Goal: Find specific page/section: Find specific page/section

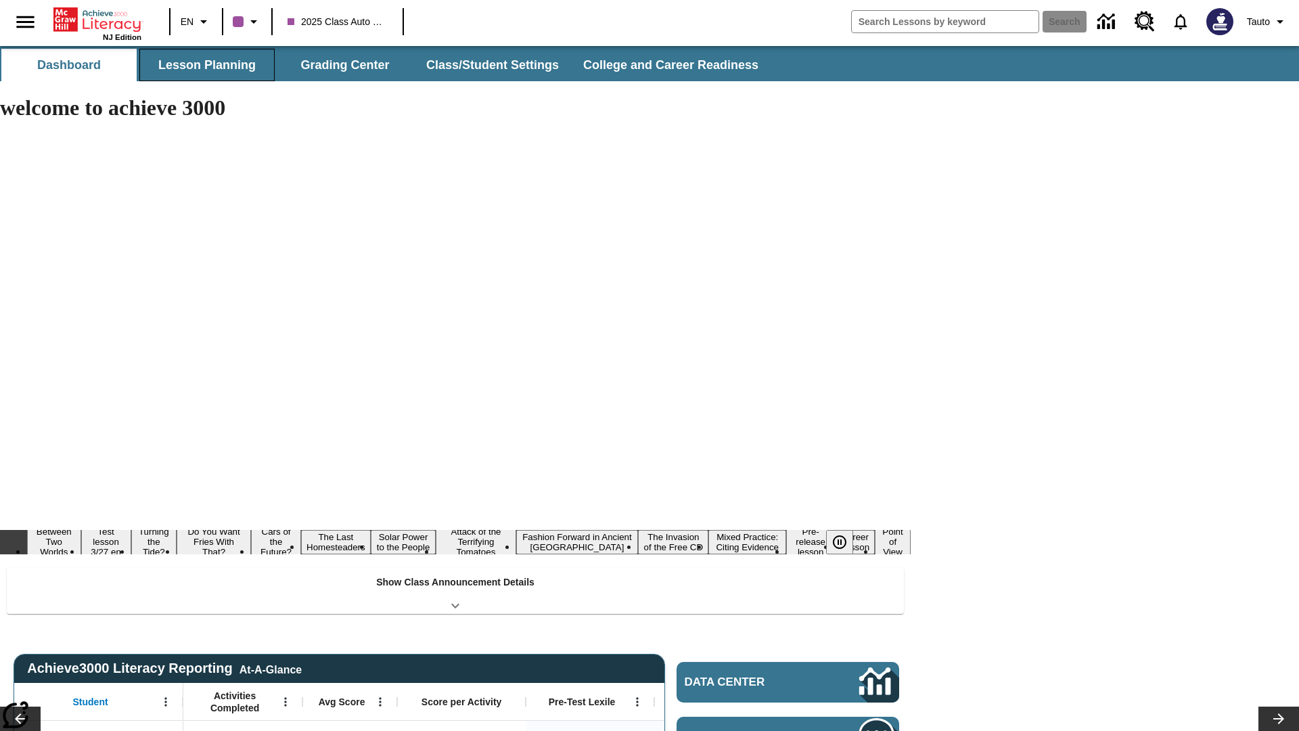
click at [207, 65] on button "Lesson Planning" at bounding box center [206, 65] width 135 height 32
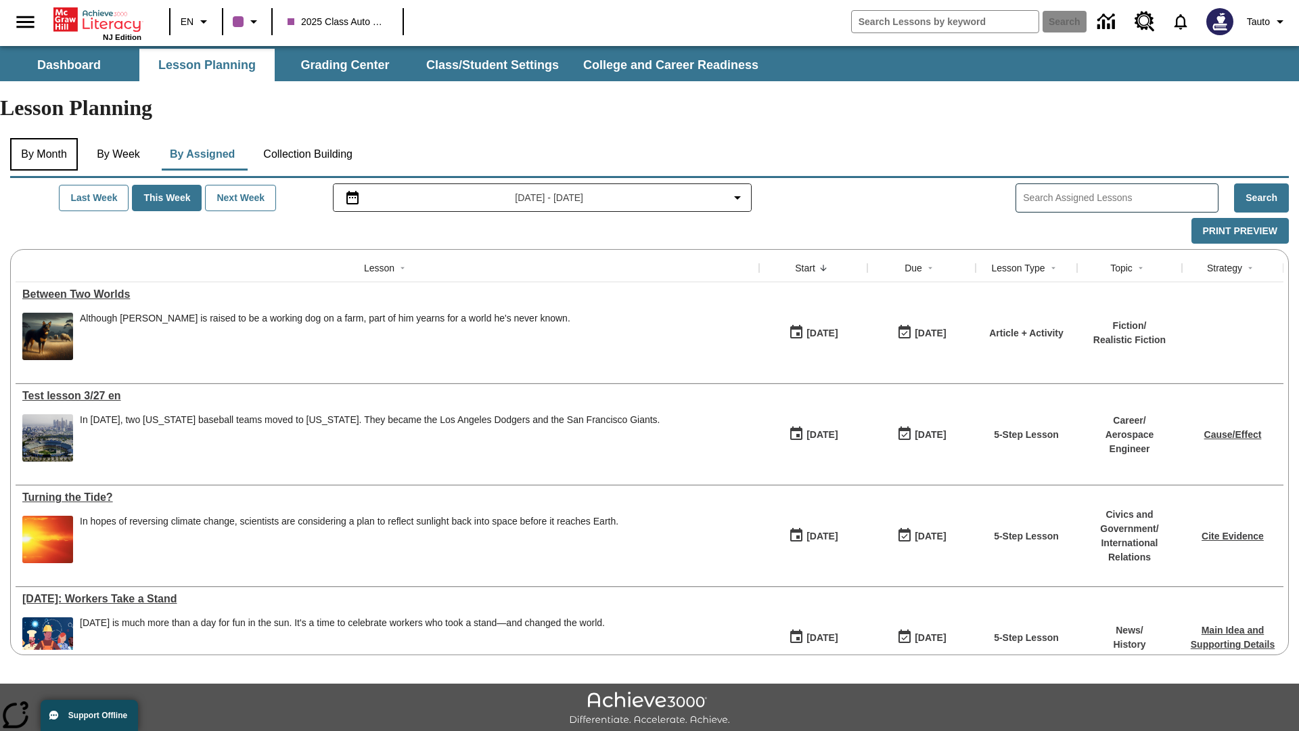
click at [45, 138] on button "By Month" at bounding box center [44, 154] width 68 height 32
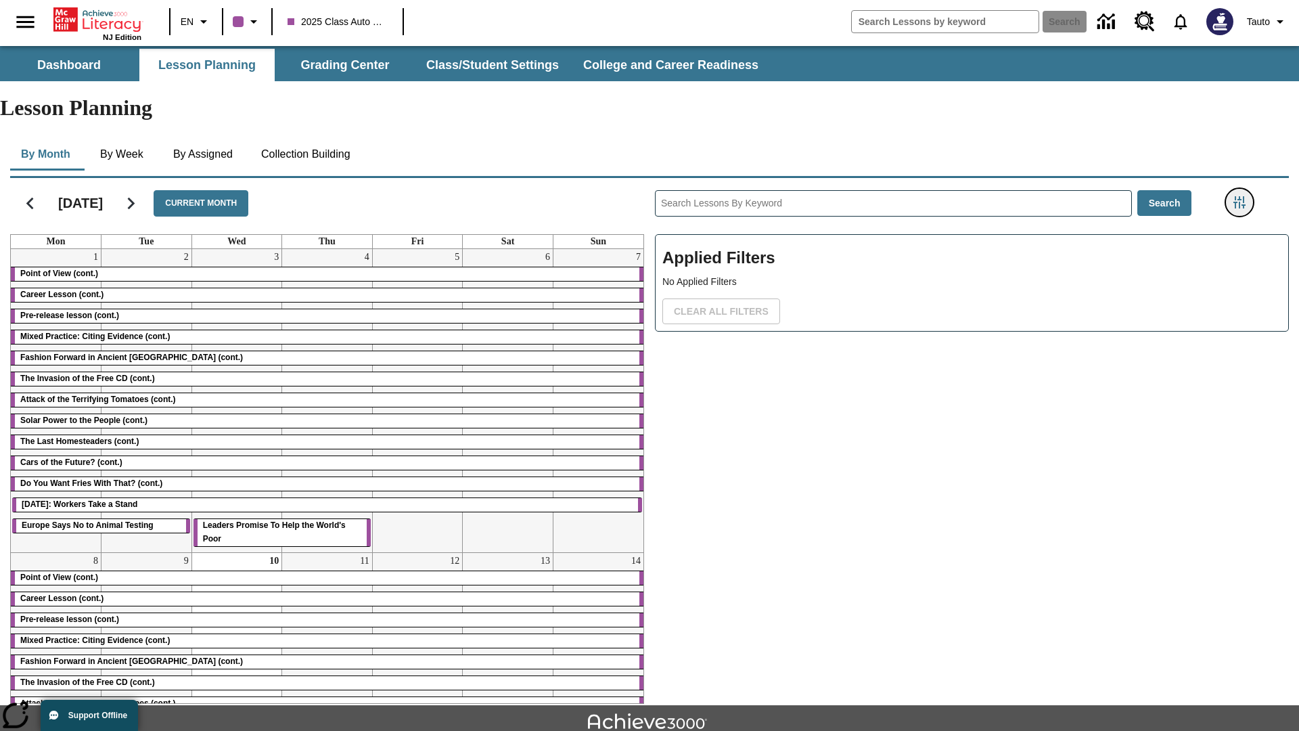
click at [1239, 196] on icon "Filters Side menu" at bounding box center [1239, 202] width 12 height 12
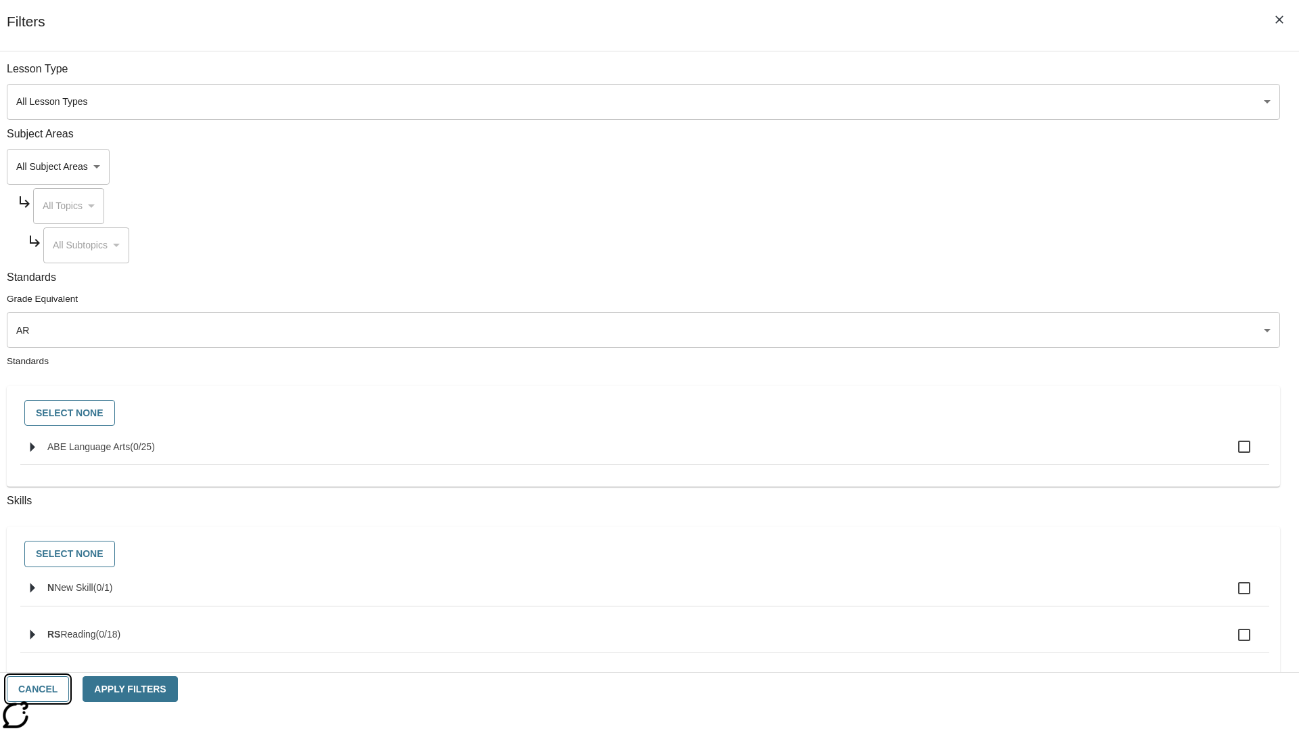
click at [69, 689] on button "Cancel" at bounding box center [38, 689] width 62 height 26
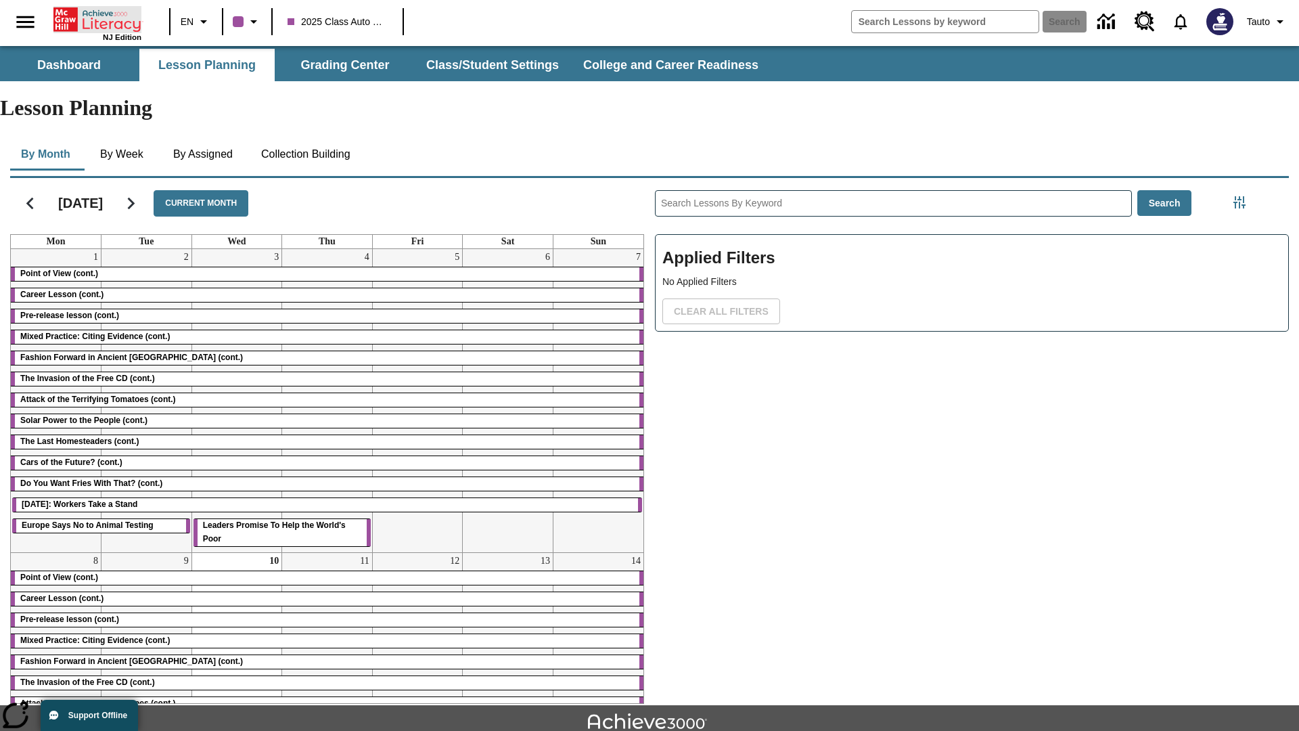
click at [97, 18] on icon "Home" at bounding box center [98, 19] width 90 height 27
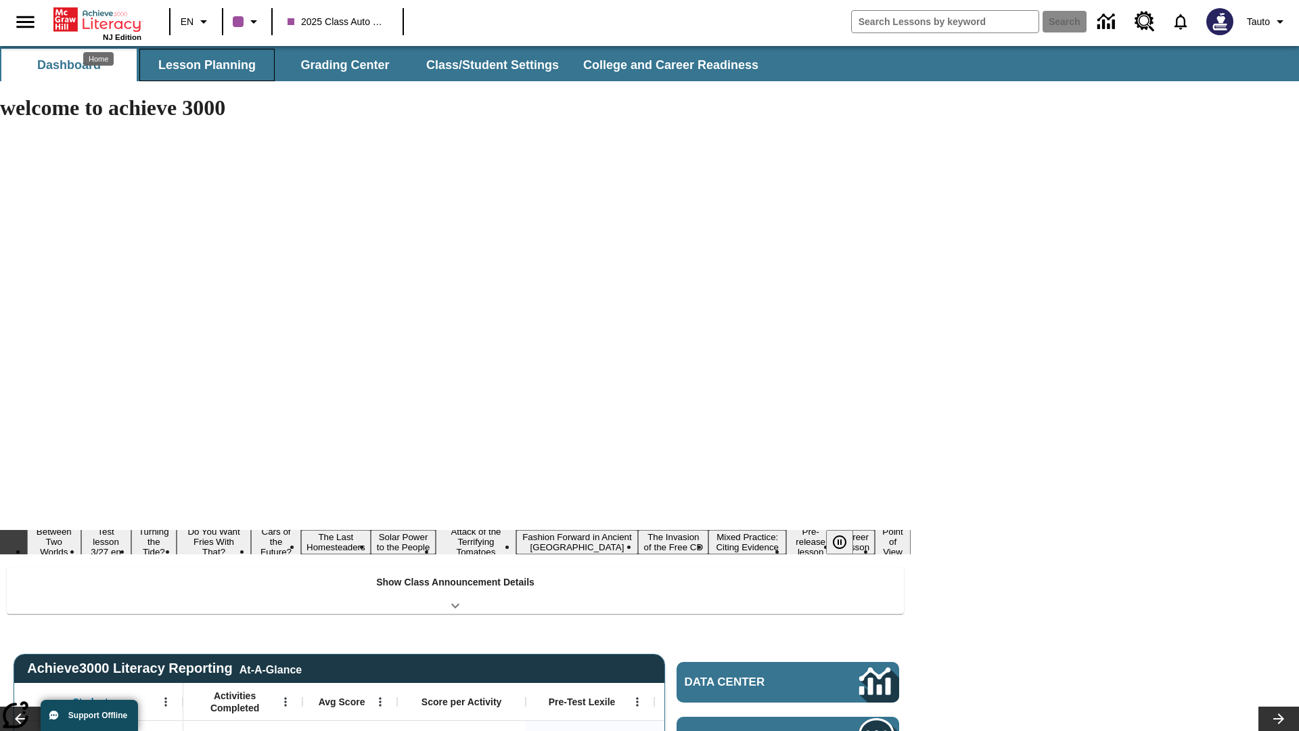
click at [207, 65] on button "Lesson Planning" at bounding box center [206, 65] width 135 height 32
